Goal: Book appointment/travel/reservation

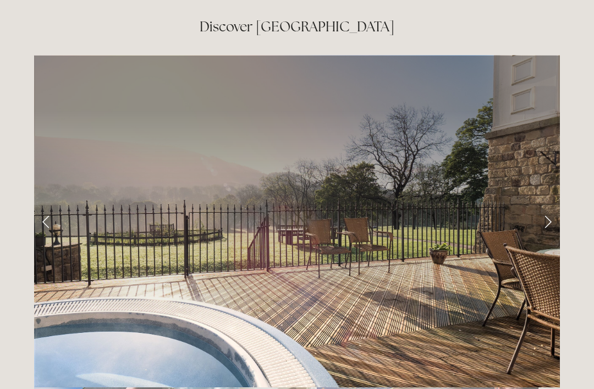
scroll to position [1773, 0]
click at [556, 205] on link "Next Slide" at bounding box center [548, 221] width 24 height 33
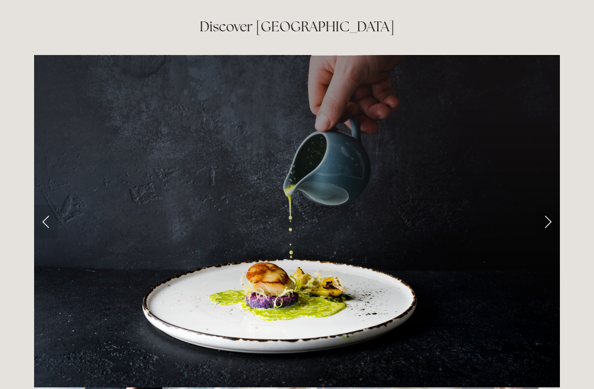
click at [553, 205] on link "Next Slide" at bounding box center [548, 221] width 24 height 33
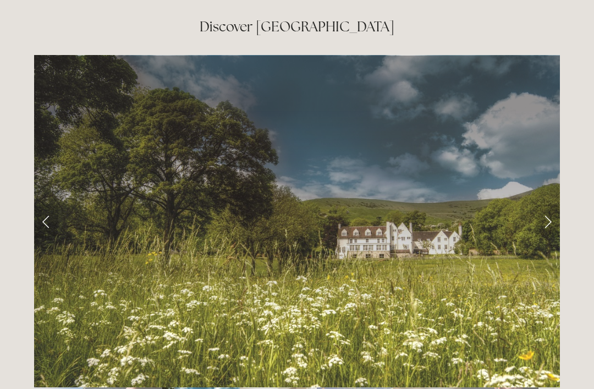
click at [556, 205] on link "Next Slide" at bounding box center [548, 221] width 24 height 33
click at [546, 205] on link "Next Slide" at bounding box center [548, 221] width 24 height 33
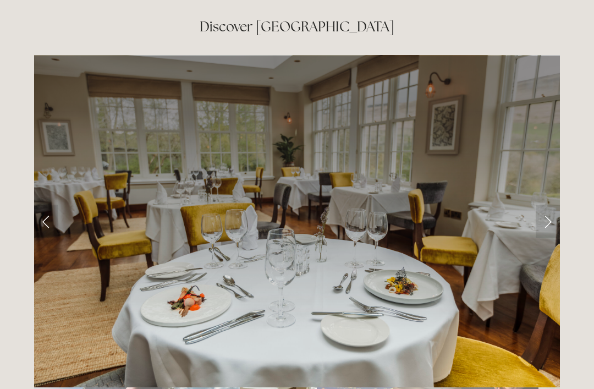
click at [554, 205] on link "Next Slide" at bounding box center [548, 221] width 24 height 33
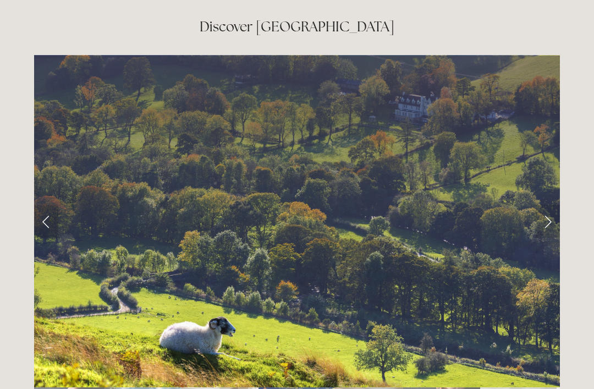
click at [552, 205] on link "Next Slide" at bounding box center [548, 221] width 24 height 33
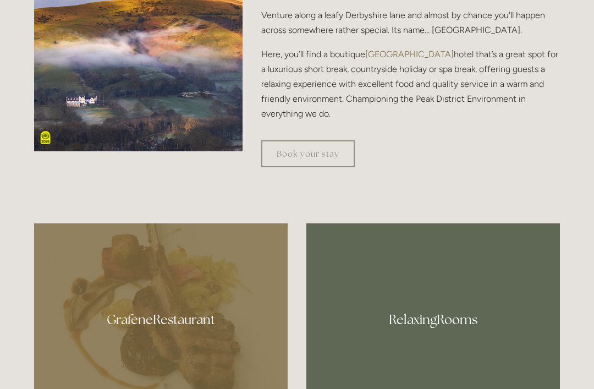
scroll to position [467, 0]
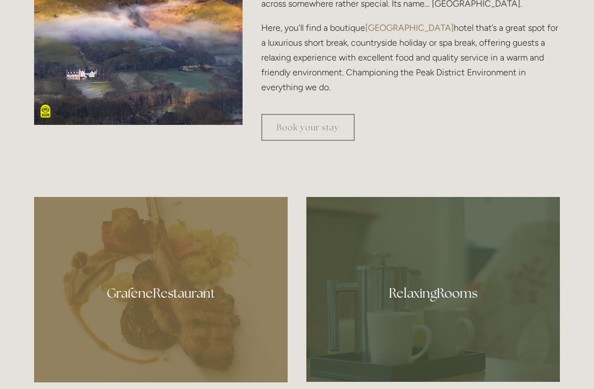
click at [327, 141] on link "Book your stay" at bounding box center [308, 127] width 94 height 27
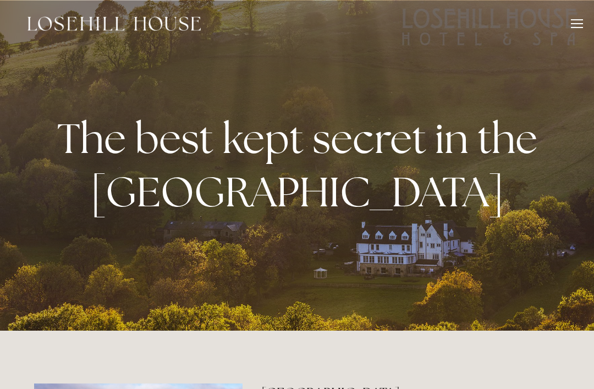
click at [572, 182] on div at bounding box center [297, 165] width 594 height 331
